Goal: Information Seeking & Learning: Understand process/instructions

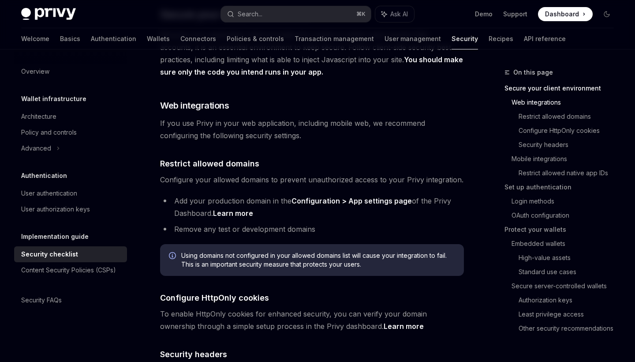
scroll to position [198, 0]
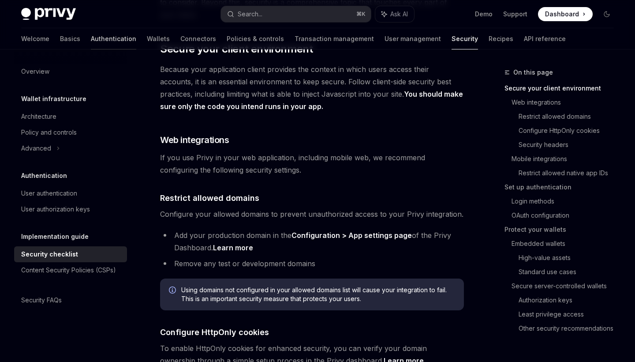
click at [91, 41] on link "Authentication" at bounding box center [113, 38] width 45 height 21
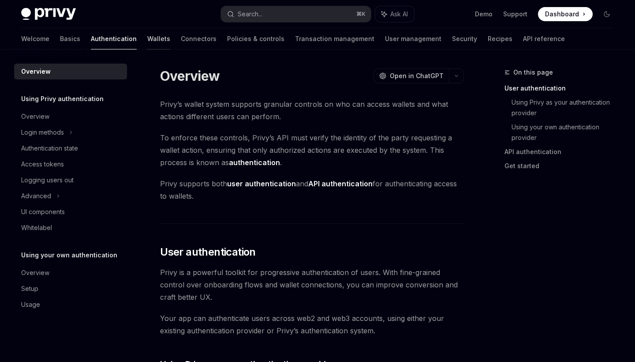
click at [147, 36] on link "Wallets" at bounding box center [158, 38] width 23 height 21
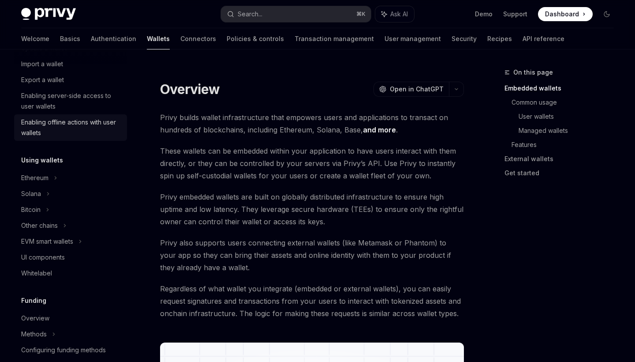
scroll to position [161, 0]
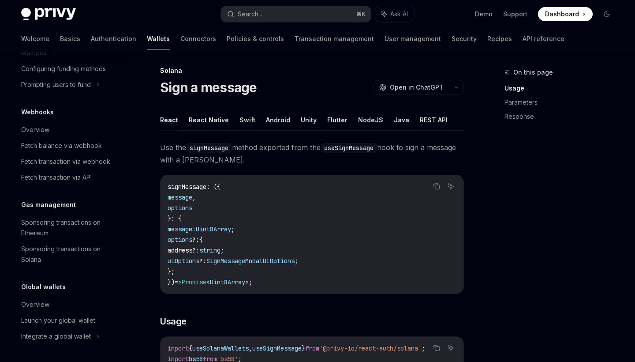
scroll to position [4, 0]
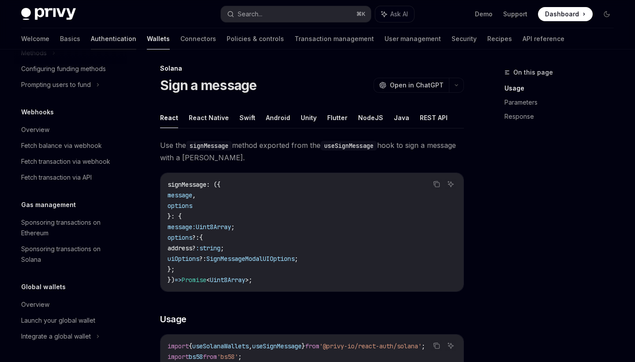
click at [91, 39] on link "Authentication" at bounding box center [113, 38] width 45 height 21
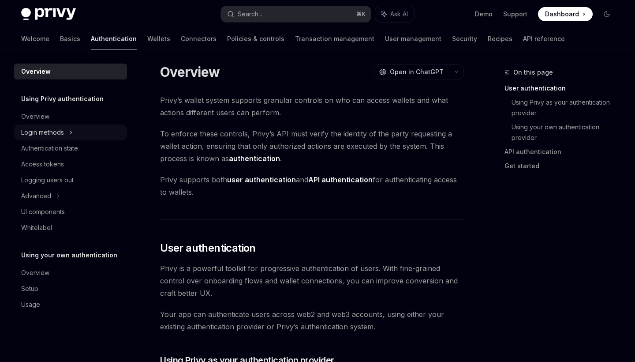
click at [55, 133] on div "Login methods" at bounding box center [42, 132] width 43 height 11
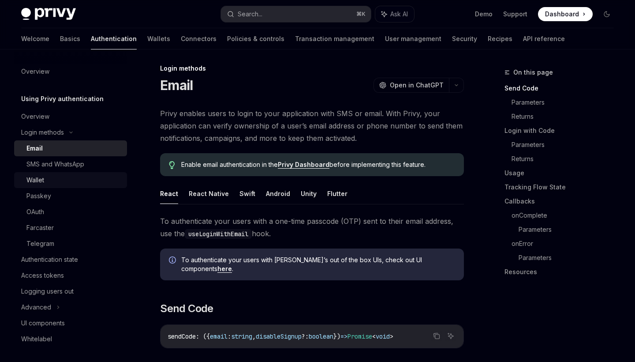
click at [48, 186] on link "Wallet" at bounding box center [70, 180] width 113 height 16
type textarea "*"
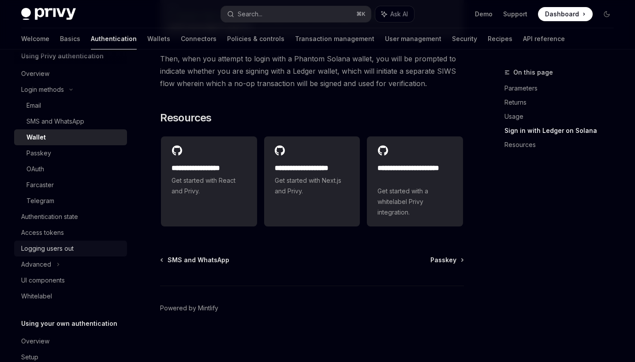
scroll to position [51, 0]
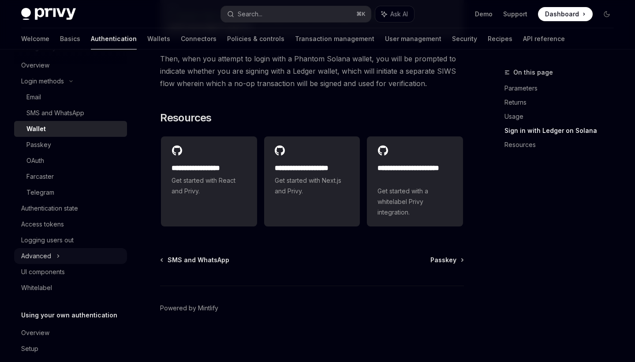
click at [59, 256] on icon at bounding box center [58, 255] width 4 height 11
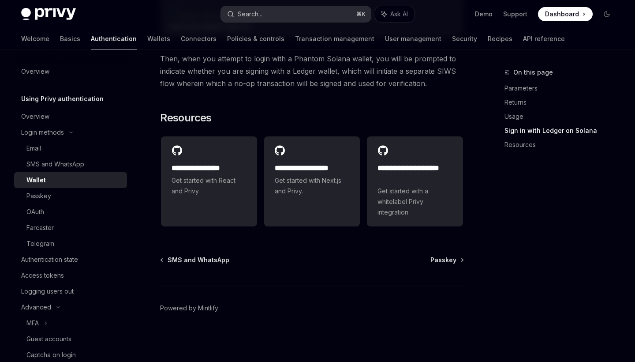
scroll to position [0, 0]
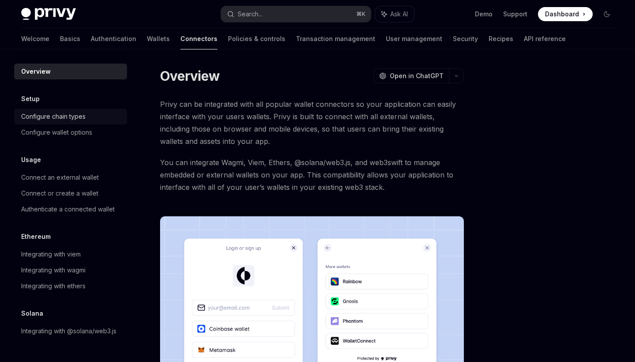
click at [67, 116] on div "Configure chain types" at bounding box center [53, 116] width 64 height 11
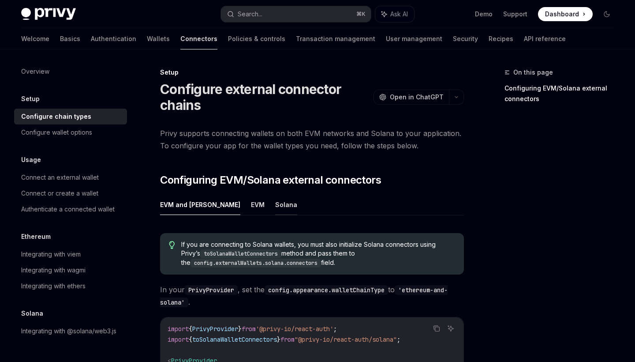
click at [275, 209] on button "Solana" at bounding box center [286, 204] width 22 height 21
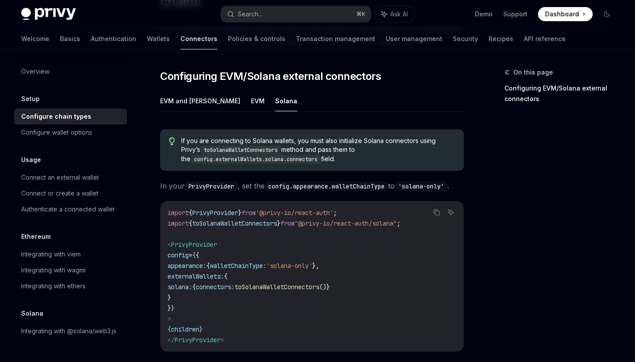
scroll to position [107, 0]
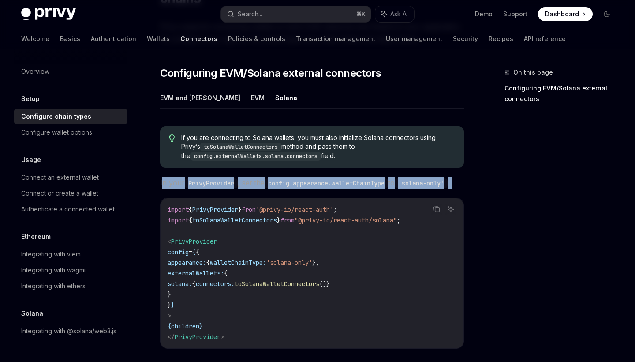
drag, startPoint x: 163, startPoint y: 180, endPoint x: 227, endPoint y: 200, distance: 67.4
click at [227, 189] on span "In your PrivyProvider , set the config.appearance.walletChainType to 'solana-on…" at bounding box center [312, 182] width 304 height 12
click at [185, 187] on code "PrivyProvider" at bounding box center [211, 183] width 53 height 10
drag, startPoint x: 160, startPoint y: 183, endPoint x: 181, endPoint y: 198, distance: 26.0
click at [181, 198] on div "Setup Configure external connector chains OpenAI Open in ChatGPT OpenAI Open in…" at bounding box center [229, 226] width 473 height 533
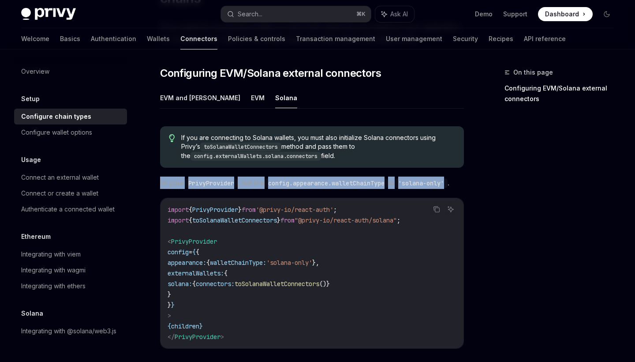
copy span "In your PrivyProvider , set the config.appearance.walletChainType to 'solana-on…"
click at [435, 212] on icon "Copy the contents from the code block" at bounding box center [437, 210] width 4 height 4
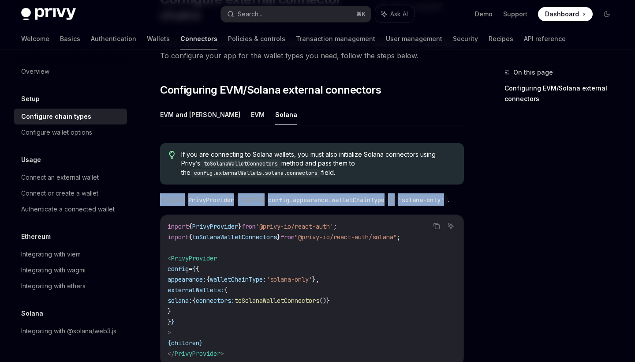
scroll to position [65, 0]
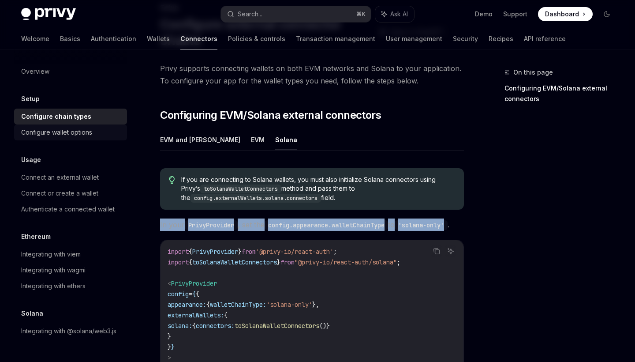
click at [60, 134] on div "Configure wallet options" at bounding box center [56, 132] width 71 height 11
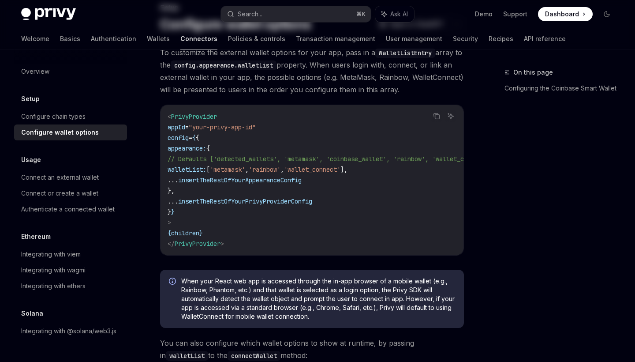
type textarea "*"
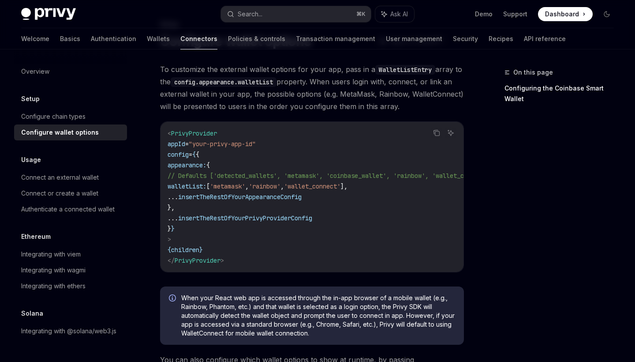
scroll to position [19, 0]
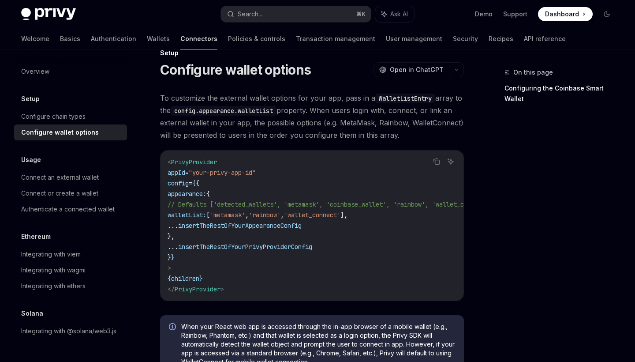
drag, startPoint x: 161, startPoint y: 95, endPoint x: 407, endPoint y: 131, distance: 249.0
click at [407, 131] on span "To customize the external wallet options for your app, pass in a WalletListEntr…" at bounding box center [312, 116] width 304 height 49
copy span "To customize the external wallet options for your app, pass in a WalletListEntr…"
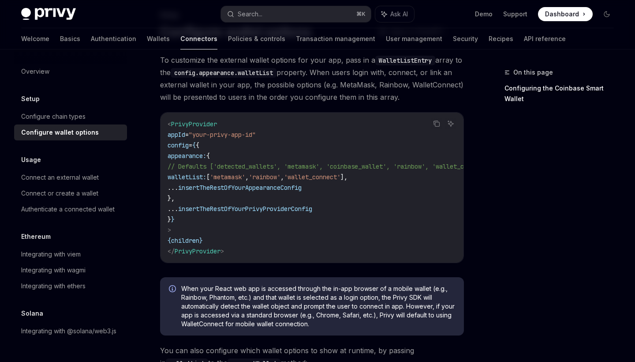
scroll to position [55, 0]
